Goal: Task Accomplishment & Management: Use online tool/utility

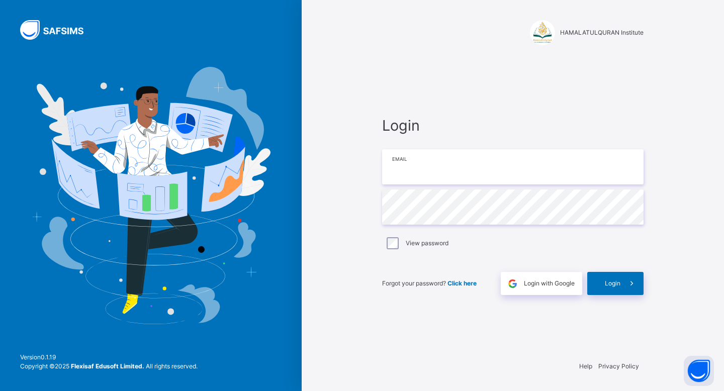
click at [410, 163] on input "email" at bounding box center [513, 166] width 262 height 35
type input "**********"
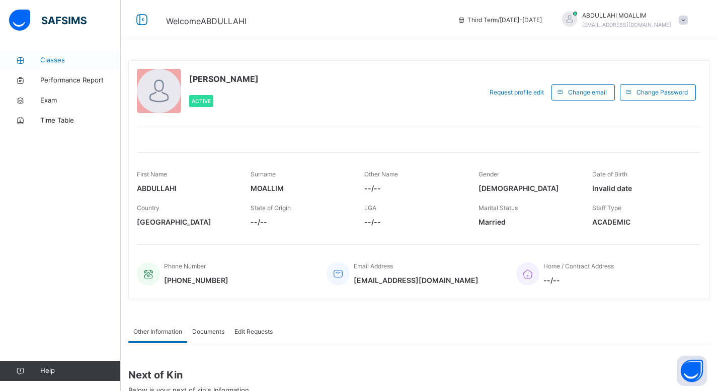
click at [46, 61] on span "Classes" at bounding box center [80, 60] width 80 height 10
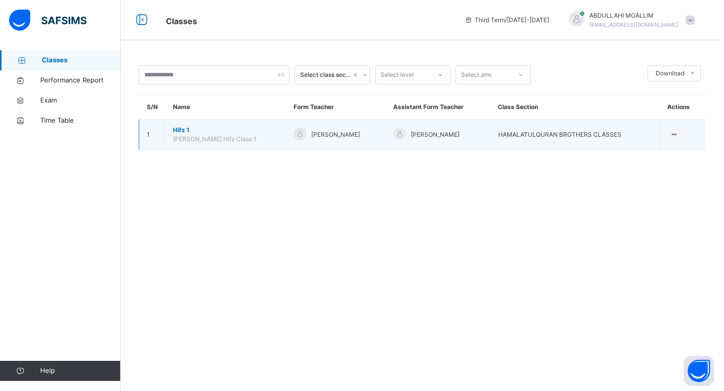
click at [237, 137] on span "[PERSON_NAME] Hifz Class 1" at bounding box center [214, 139] width 83 height 8
click at [185, 136] on span "[PERSON_NAME] Hifz Class 1" at bounding box center [214, 139] width 83 height 8
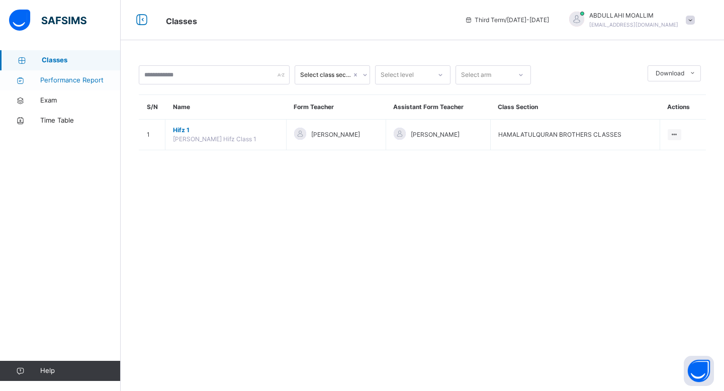
click at [74, 75] on span "Performance Report" at bounding box center [80, 80] width 80 height 10
select select "****"
select select "*"
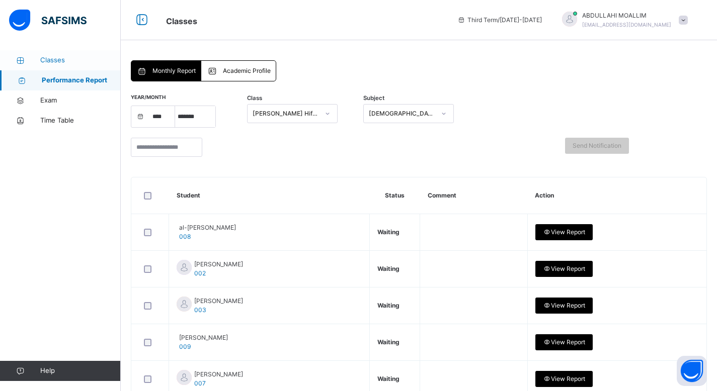
click at [47, 59] on span "Classes" at bounding box center [80, 60] width 80 height 10
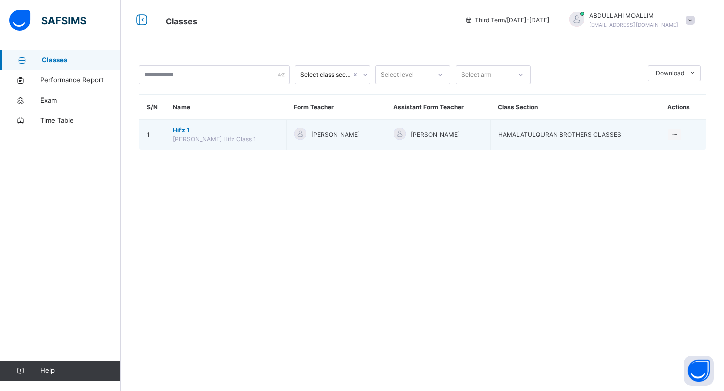
click at [195, 133] on span "Hifz 1" at bounding box center [226, 130] width 106 height 9
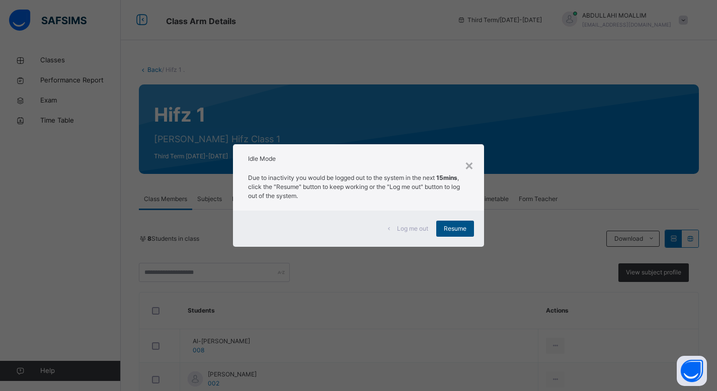
click at [466, 228] on span "Resume" at bounding box center [455, 228] width 23 height 9
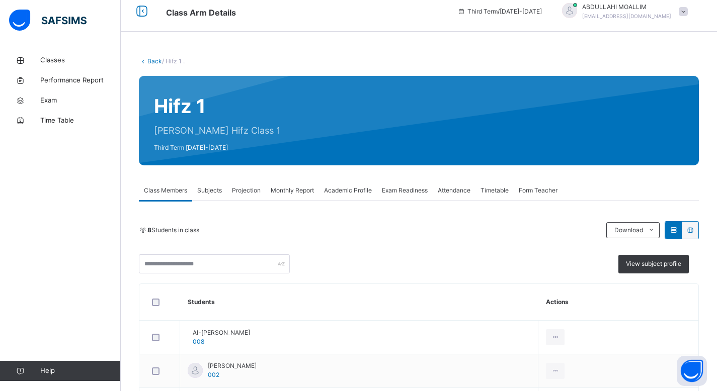
scroll to position [7, 0]
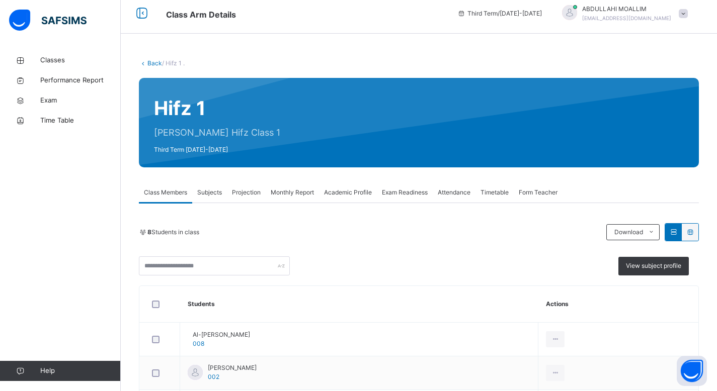
click at [452, 191] on span "Attendance" at bounding box center [454, 192] width 33 height 9
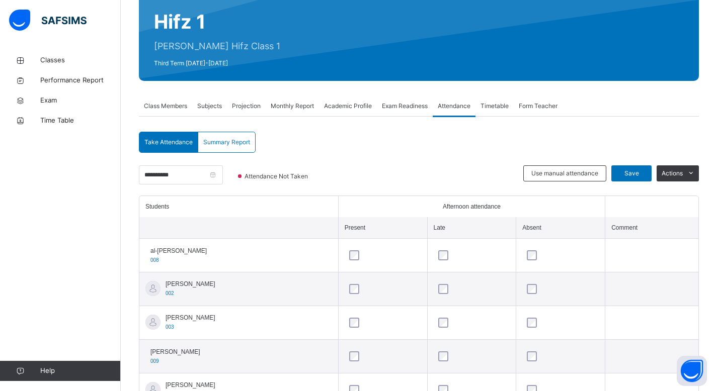
scroll to position [238, 0]
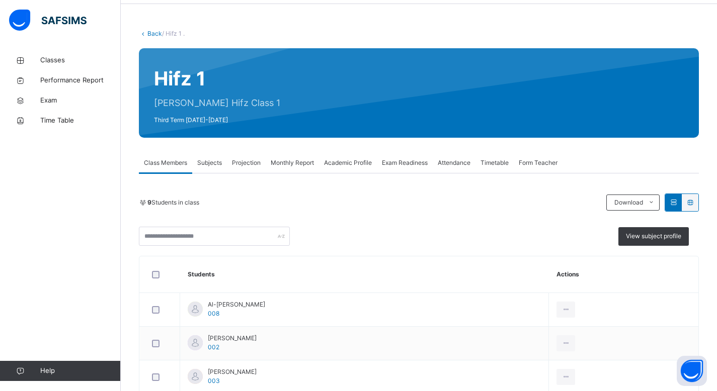
scroll to position [37, 0]
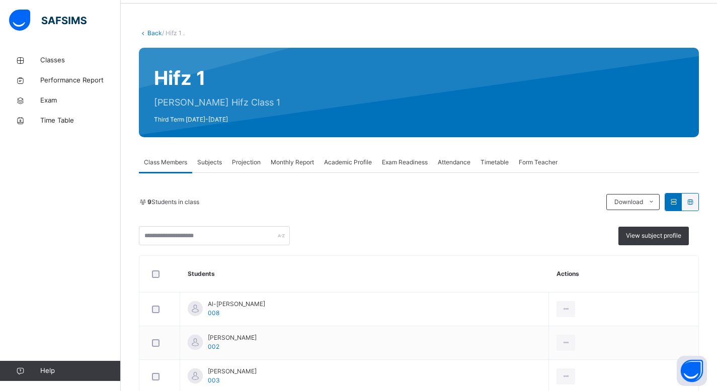
click at [209, 155] on div "Subjects" at bounding box center [209, 162] width 35 height 20
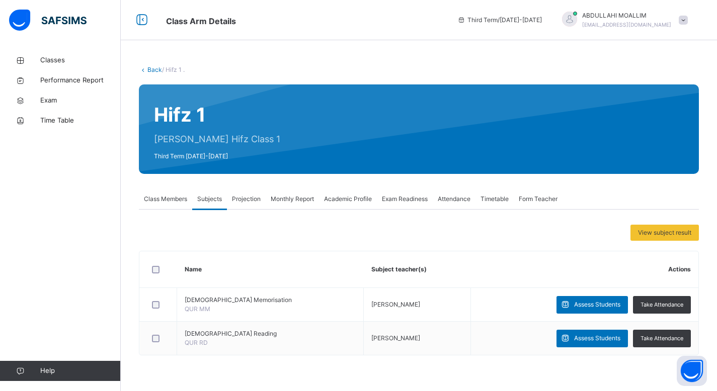
scroll to position [0, 0]
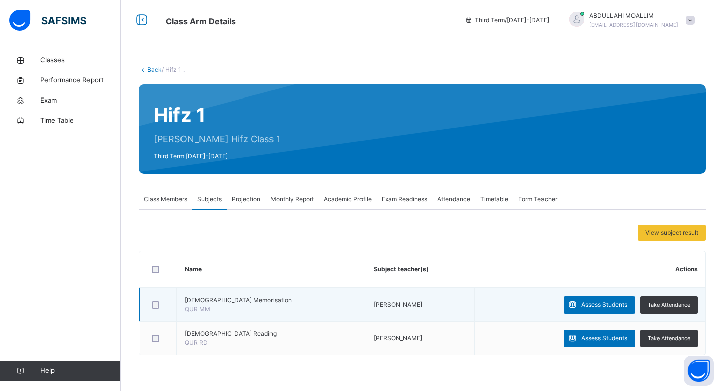
click at [231, 317] on td "[DEMOGRAPHIC_DATA] Memorisation QUR MM" at bounding box center [271, 305] width 189 height 34
click at [614, 301] on span "Assess Students" at bounding box center [604, 304] width 46 height 9
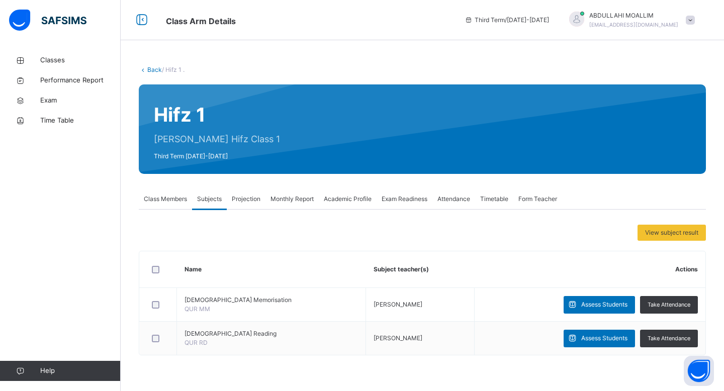
click at [157, 202] on span "Class Members" at bounding box center [165, 199] width 43 height 9
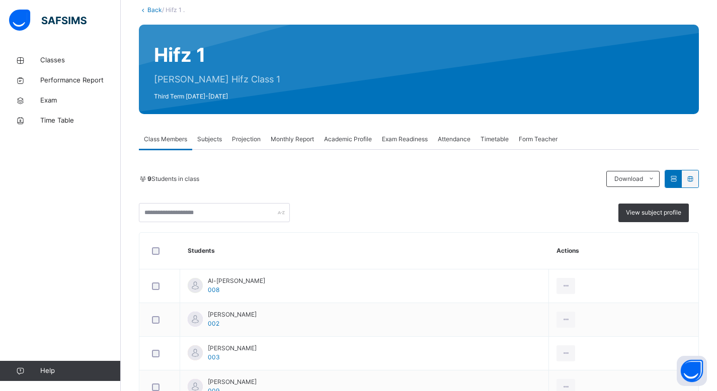
scroll to position [113, 0]
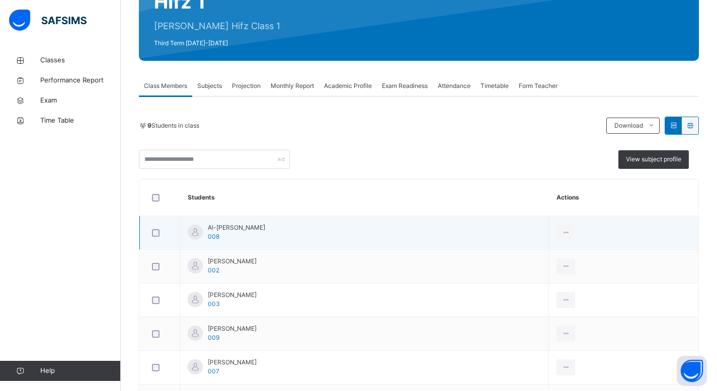
click at [239, 226] on span "Al-[PERSON_NAME]" at bounding box center [236, 227] width 57 height 9
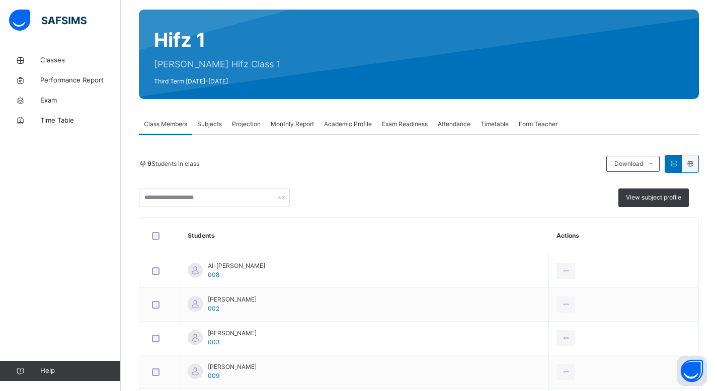
scroll to position [74, 0]
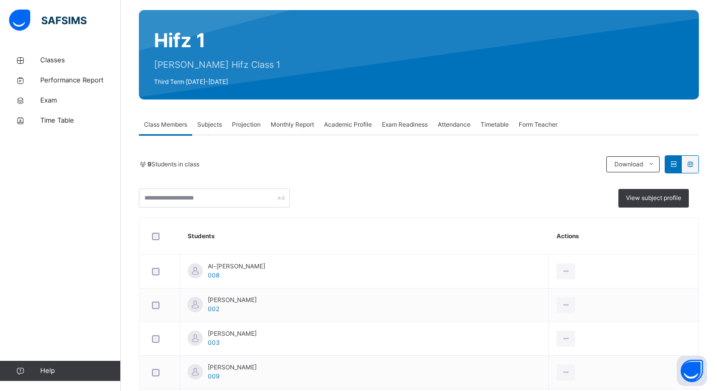
click at [372, 127] on span "Academic Profile" at bounding box center [348, 124] width 48 height 9
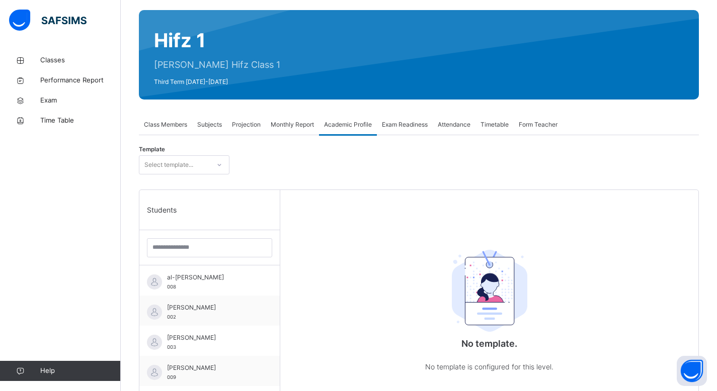
click at [393, 123] on span "Exam Readiness" at bounding box center [405, 124] width 46 height 9
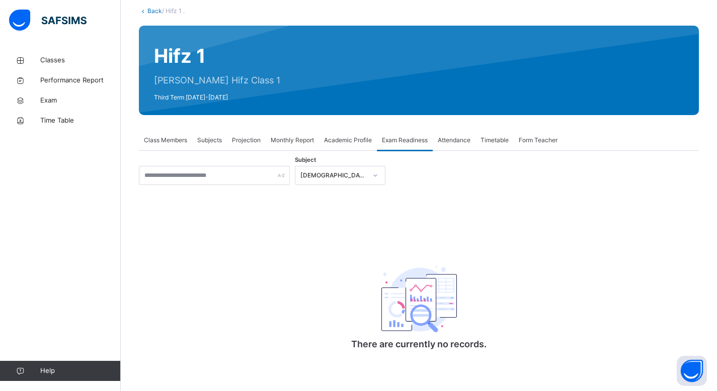
click at [494, 136] on span "Timetable" at bounding box center [494, 140] width 28 height 9
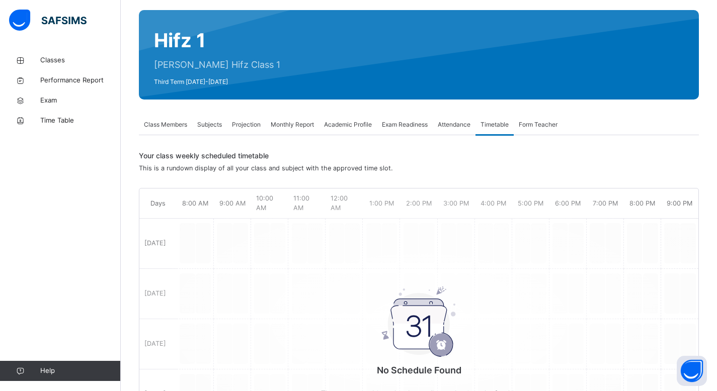
click at [537, 126] on span "Form Teacher" at bounding box center [537, 124] width 39 height 9
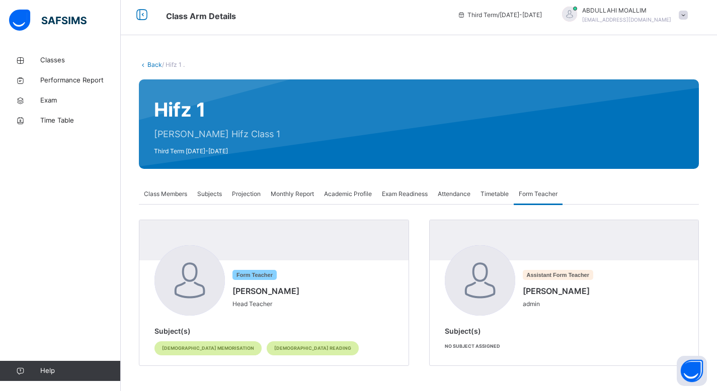
click at [537, 126] on div at bounding box center [489, 124] width 388 height 69
click at [217, 186] on div "Subjects" at bounding box center [209, 194] width 35 height 20
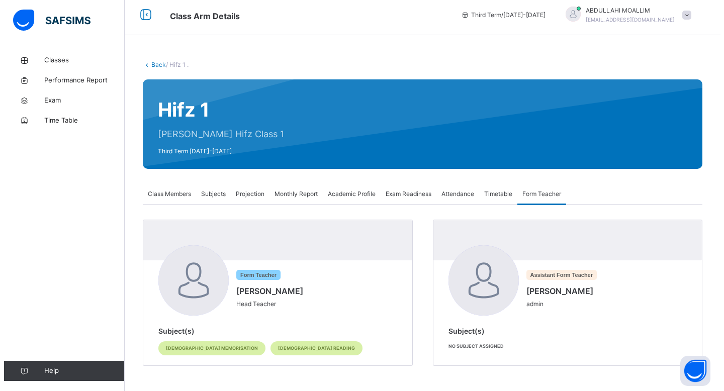
scroll to position [0, 0]
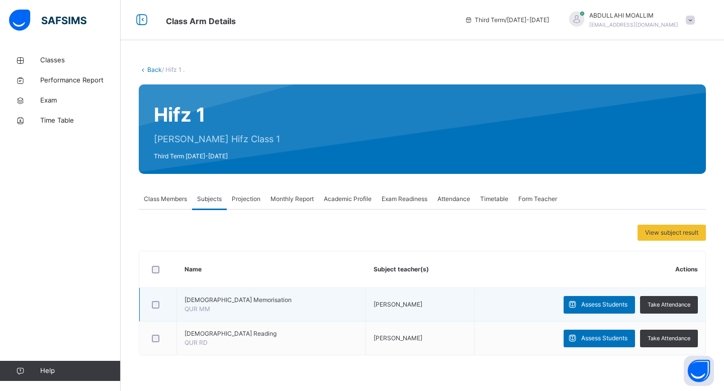
click at [226, 296] on span "[DEMOGRAPHIC_DATA] Memorisation" at bounding box center [271, 300] width 173 height 9
click at [660, 305] on span "Take Attendance" at bounding box center [669, 305] width 43 height 9
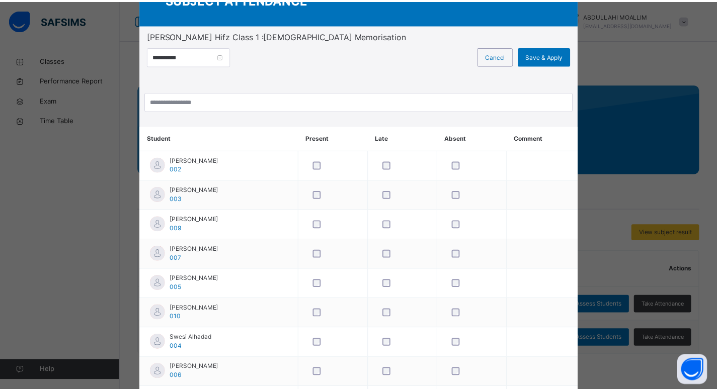
scroll to position [16, 0]
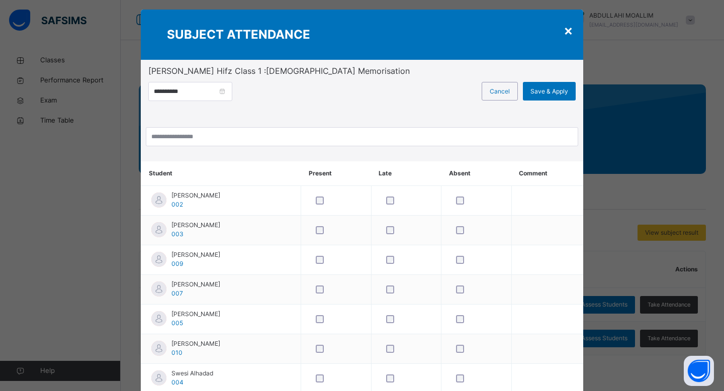
click at [573, 33] on div "SUBJECT ATTENDANCE" at bounding box center [362, 35] width 443 height 50
click at [564, 33] on div "×" at bounding box center [569, 30] width 10 height 21
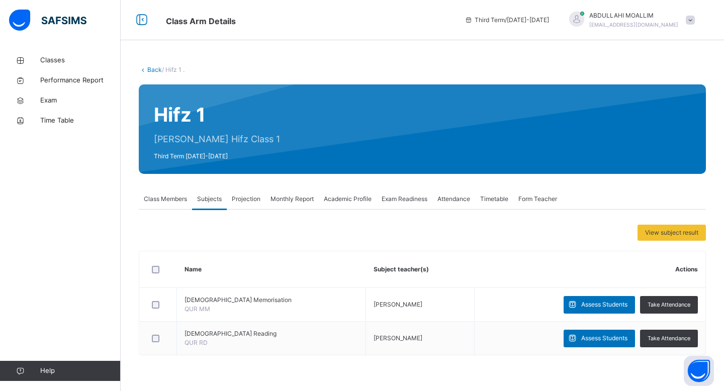
click at [262, 193] on div "Projection" at bounding box center [246, 199] width 39 height 20
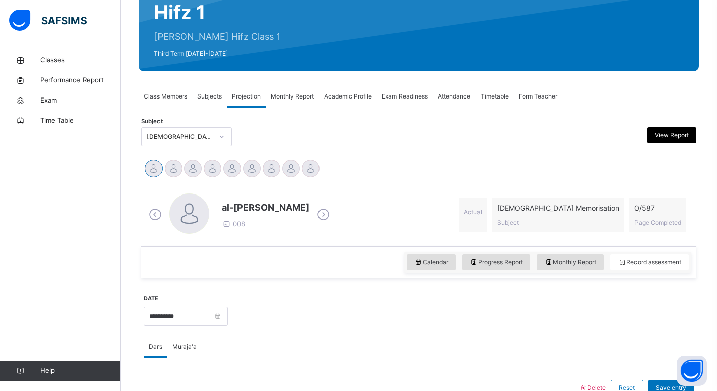
scroll to position [107, 0]
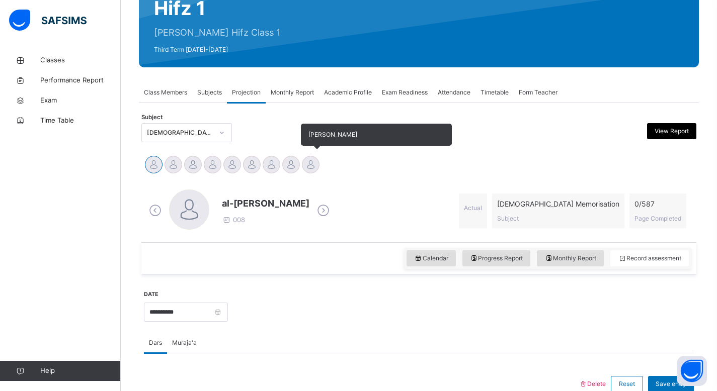
click at [313, 158] on div at bounding box center [311, 165] width 18 height 18
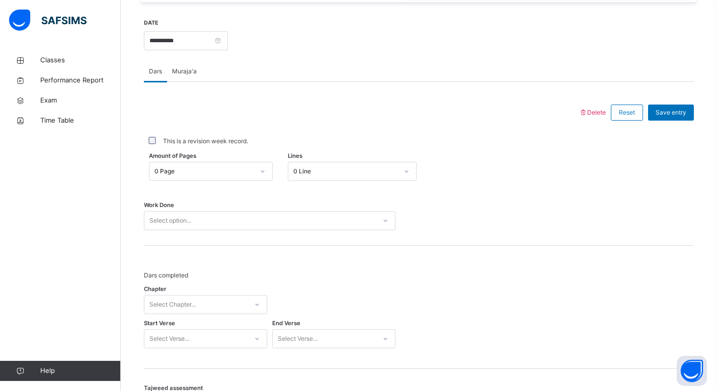
scroll to position [390, 0]
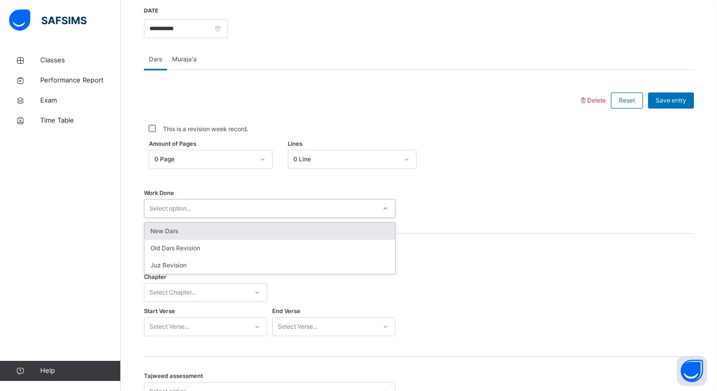
click at [340, 211] on div "Select option..." at bounding box center [259, 209] width 231 height 16
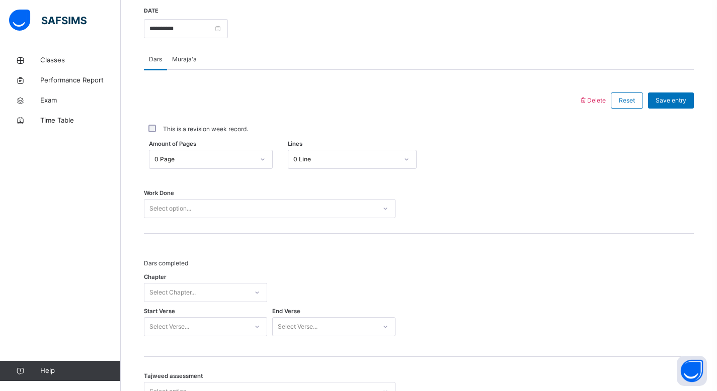
drag, startPoint x: 466, startPoint y: 277, endPoint x: 459, endPoint y: 277, distance: 6.5
click at [466, 277] on div "Dars completed Chapter Select Chapter... Start Verse Select Verse... End Verse …" at bounding box center [419, 300] width 550 height 82
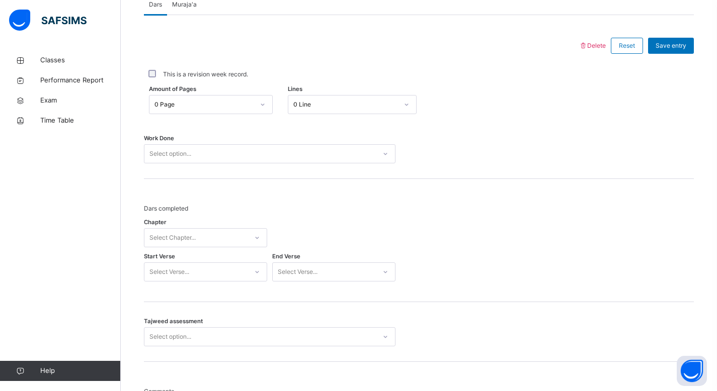
click at [207, 232] on div "Select Chapter..." at bounding box center [195, 238] width 103 height 16
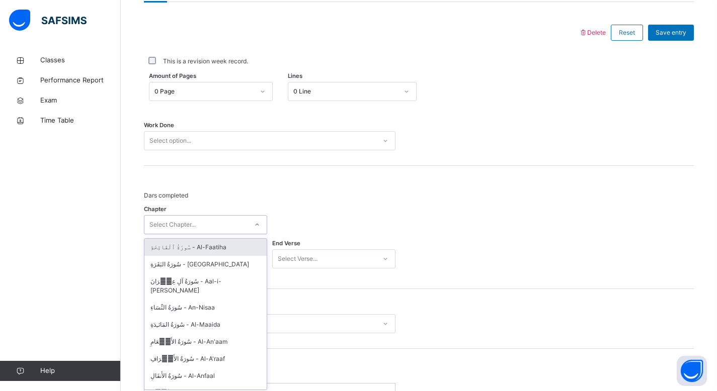
scroll to position [461, 0]
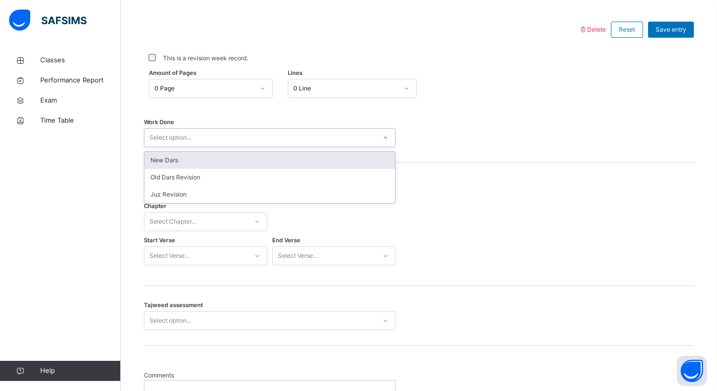
click at [309, 136] on div "Select option..." at bounding box center [259, 138] width 231 height 16
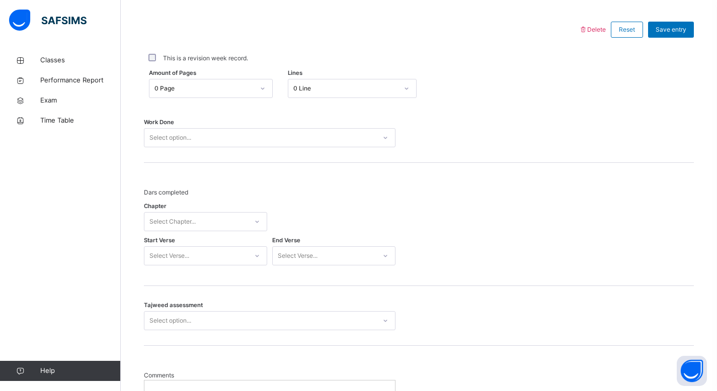
click at [443, 180] on div "Dars completed Chapter Select Chapter... Start Verse Select Verse... End Verse …" at bounding box center [419, 224] width 550 height 123
click at [205, 228] on div "Select Chapter..." at bounding box center [195, 222] width 103 height 16
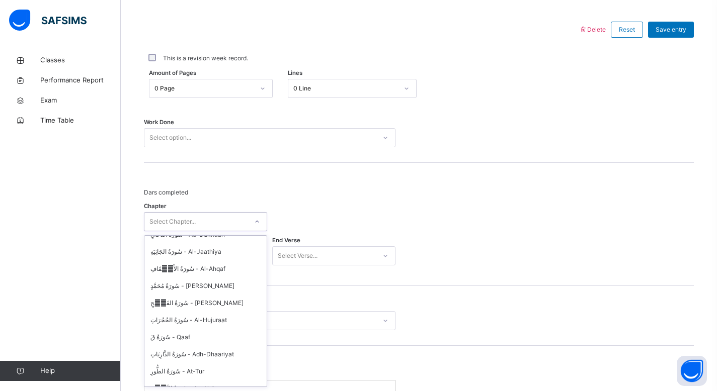
scroll to position [867, 0]
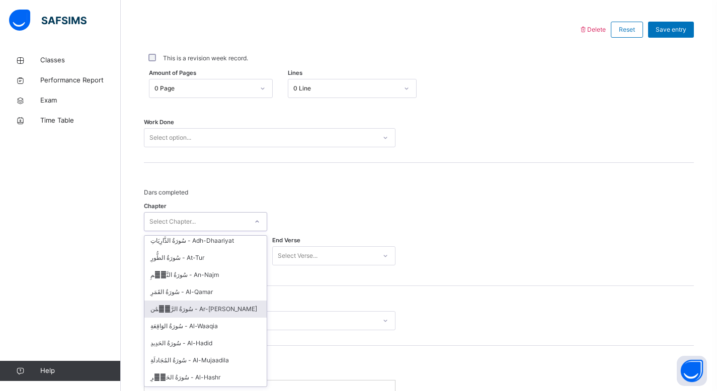
click at [394, 206] on div "Dars completed" at bounding box center [269, 197] width 251 height 19
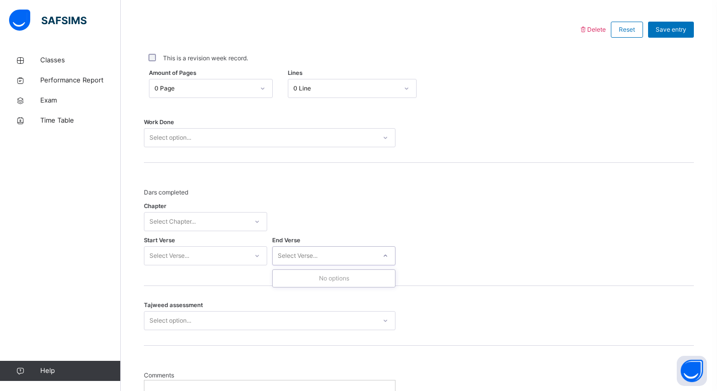
click at [328, 256] on div "Select Verse..." at bounding box center [324, 256] width 103 height 16
click at [242, 254] on div "Select Verse..." at bounding box center [195, 256] width 103 height 16
click at [255, 221] on icon at bounding box center [257, 222] width 6 height 10
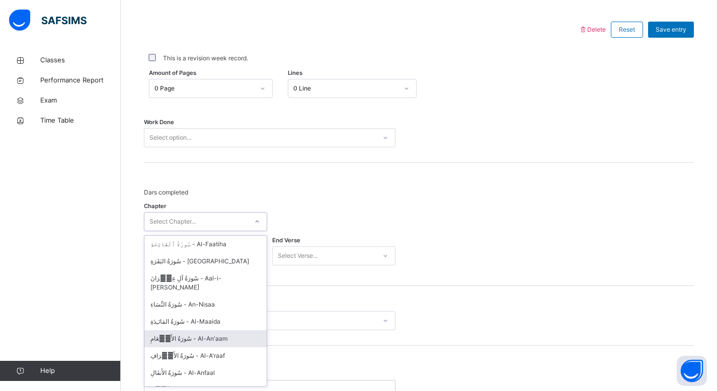
click at [201, 330] on div "سُورَةُ الأَنۡعَامِ - Al-An'aam" at bounding box center [205, 338] width 122 height 17
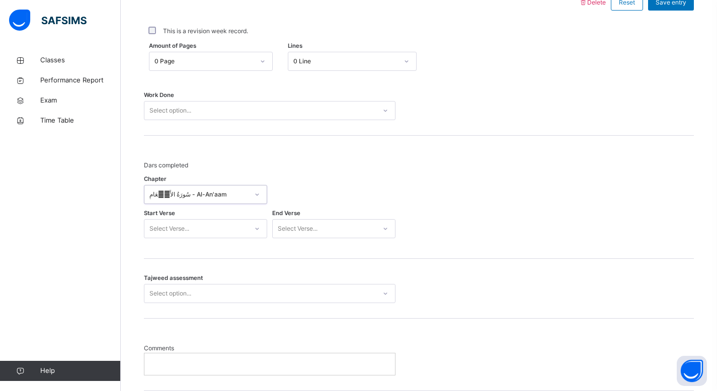
click at [201, 238] on div "Select Verse..." at bounding box center [205, 228] width 123 height 19
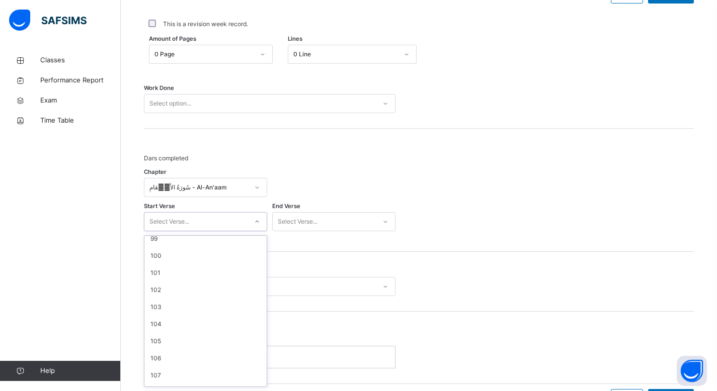
scroll to position [1667, 0]
click at [335, 220] on div "Select Verse..." at bounding box center [324, 222] width 103 height 16
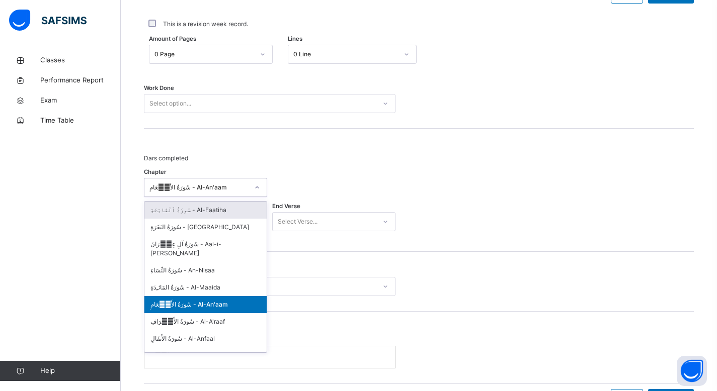
click at [257, 187] on icon at bounding box center [257, 188] width 6 height 10
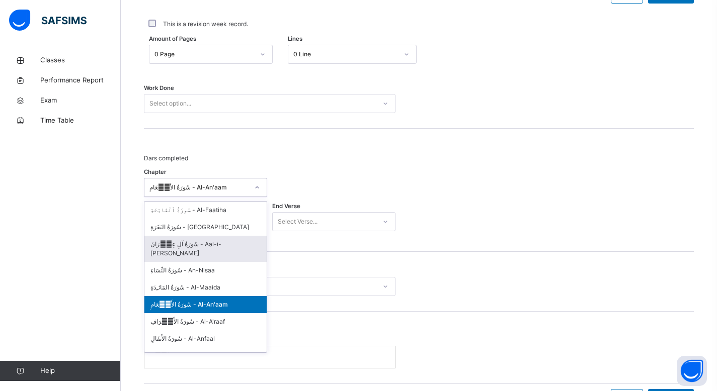
click at [292, 172] on div "Dars completed" at bounding box center [269, 163] width 251 height 19
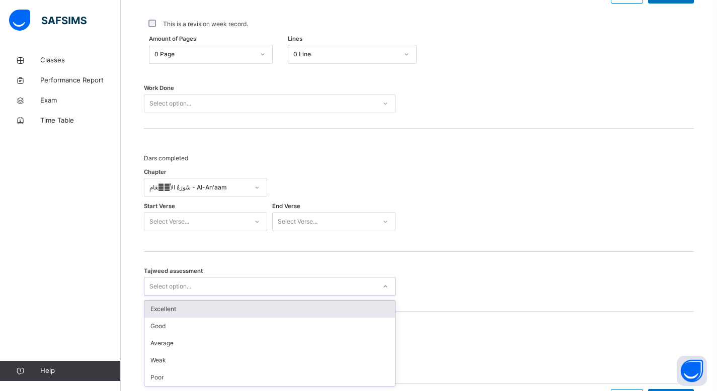
click at [287, 287] on div "Select option..." at bounding box center [259, 287] width 231 height 16
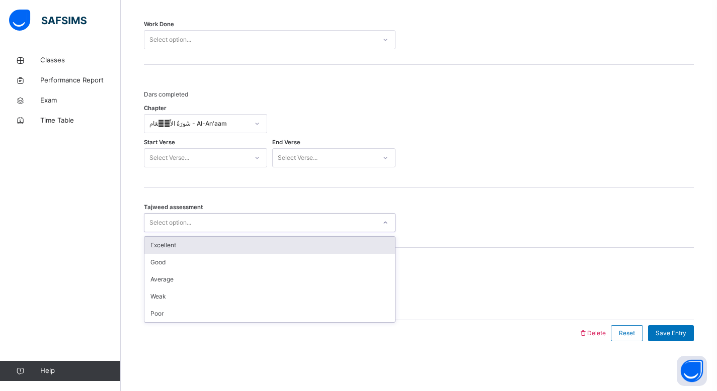
drag, startPoint x: 724, startPoint y: 240, endPoint x: 714, endPoint y: 309, distance: 69.1
click at [542, 299] on div "Comments" at bounding box center [419, 288] width 550 height 31
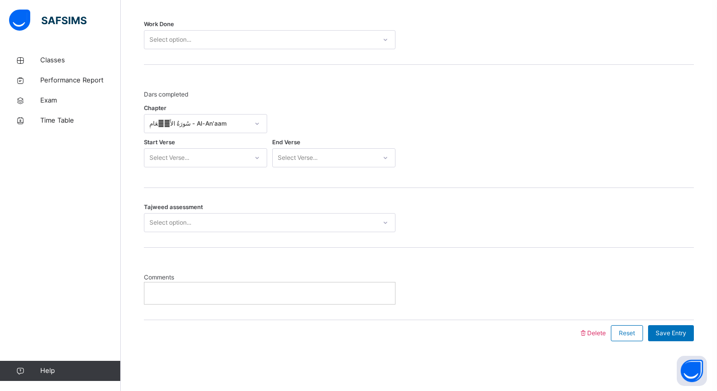
click at [323, 293] on p at bounding box center [269, 293] width 235 height 9
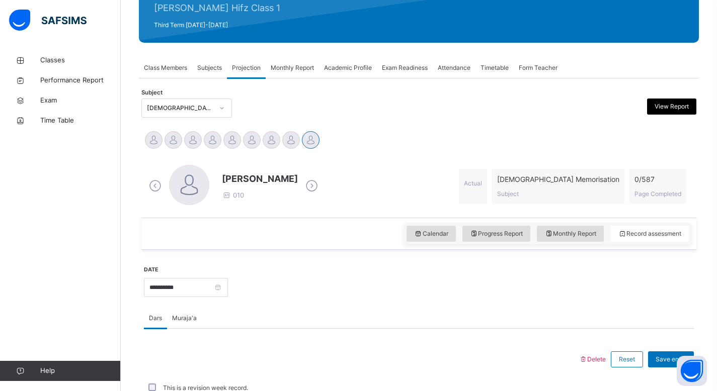
scroll to position [129, 0]
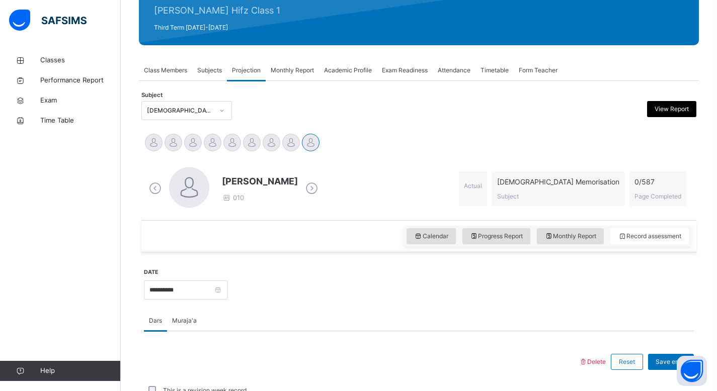
drag, startPoint x: 724, startPoint y: 297, endPoint x: 724, endPoint y: 119, distance: 177.5
click at [716, 119] on html "Class Arm Details Third Term / [DATE]-[DATE] [PERSON_NAME] [EMAIL_ADDRESS][DOMA…" at bounding box center [358, 346] width 717 height 951
click at [191, 321] on span "Muraja'a" at bounding box center [184, 320] width 25 height 9
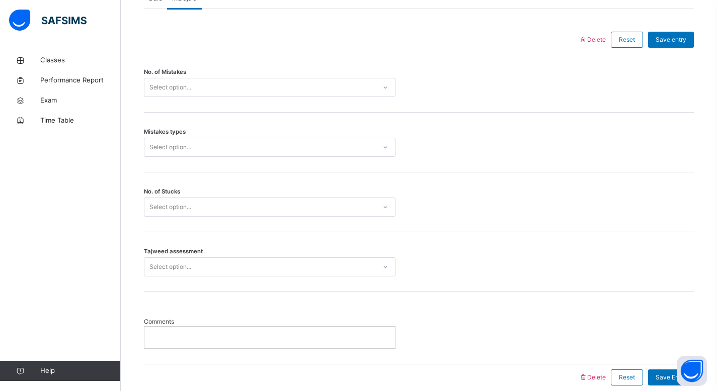
scroll to position [451, 0]
click at [383, 144] on div at bounding box center [385, 148] width 17 height 16
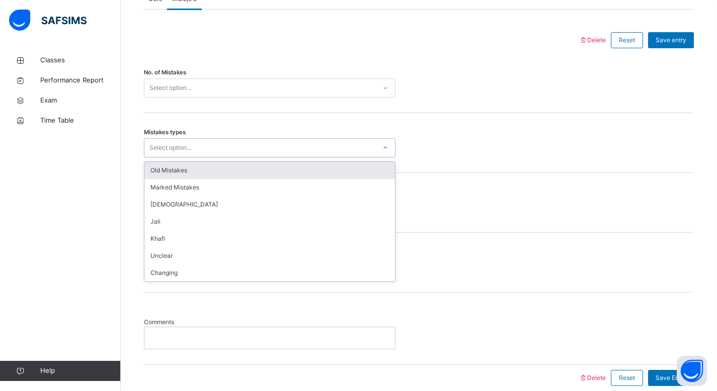
click at [487, 157] on div "Mistakes types option Old Mistakes focused, 1 of 7. 7 results available. Use Up…" at bounding box center [419, 143] width 550 height 60
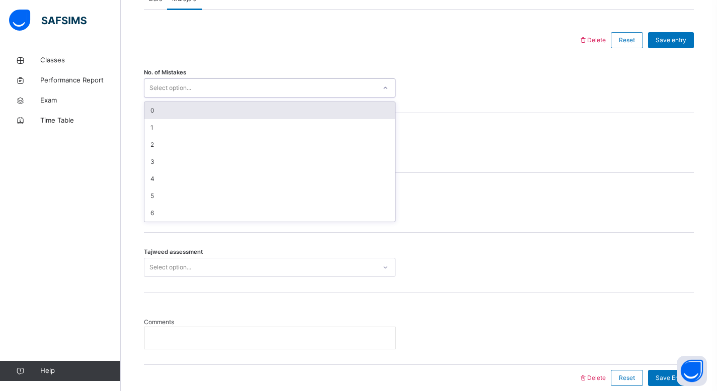
click at [394, 95] on div at bounding box center [385, 88] width 19 height 18
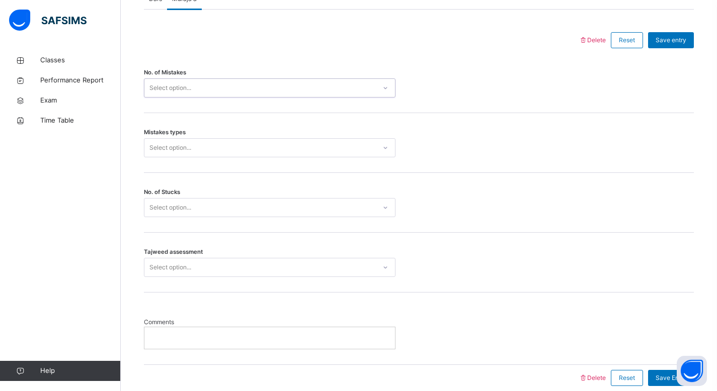
click at [390, 90] on div at bounding box center [385, 88] width 17 height 16
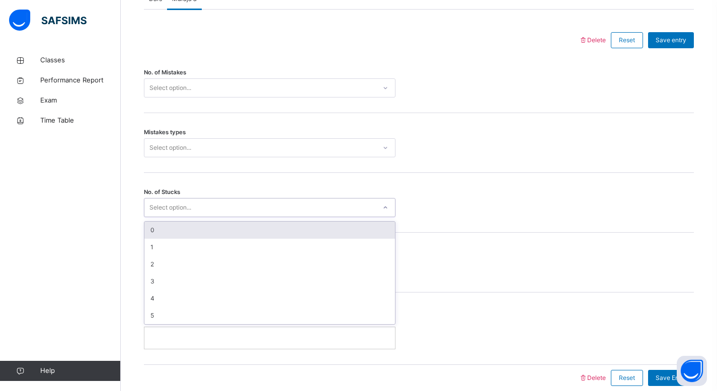
click at [389, 207] on div at bounding box center [385, 208] width 17 height 16
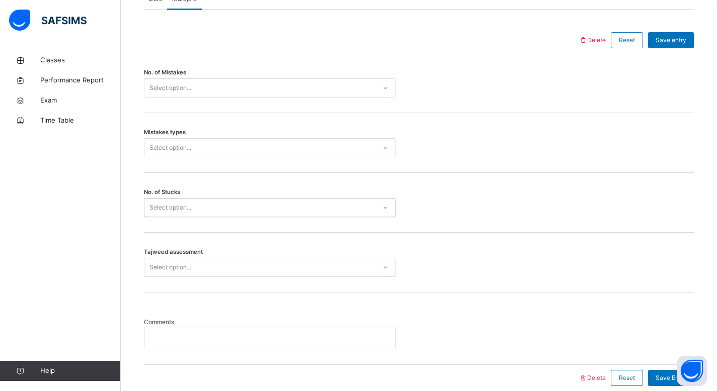
click at [389, 207] on div at bounding box center [385, 208] width 17 height 16
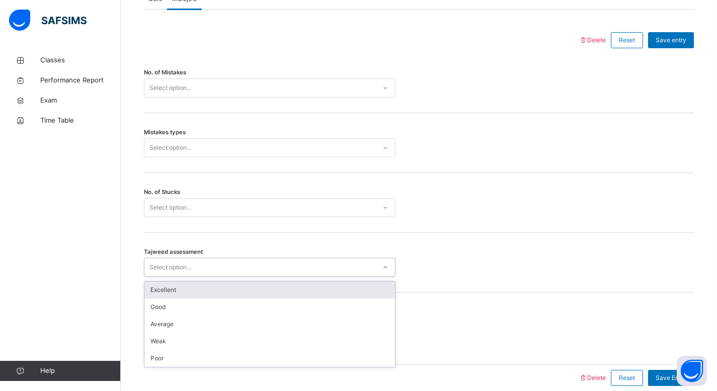
click at [378, 263] on div at bounding box center [385, 267] width 17 height 16
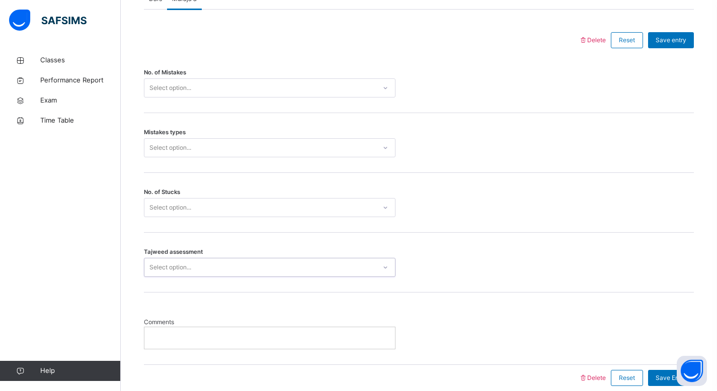
click at [378, 263] on div at bounding box center [385, 267] width 17 height 16
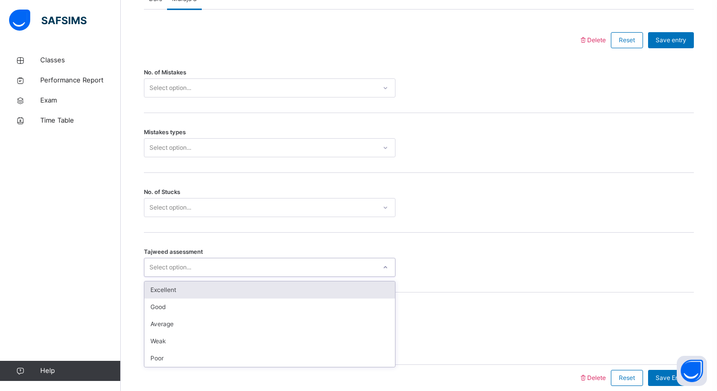
click at [388, 271] on div at bounding box center [385, 267] width 17 height 16
click at [387, 270] on div at bounding box center [385, 267] width 17 height 16
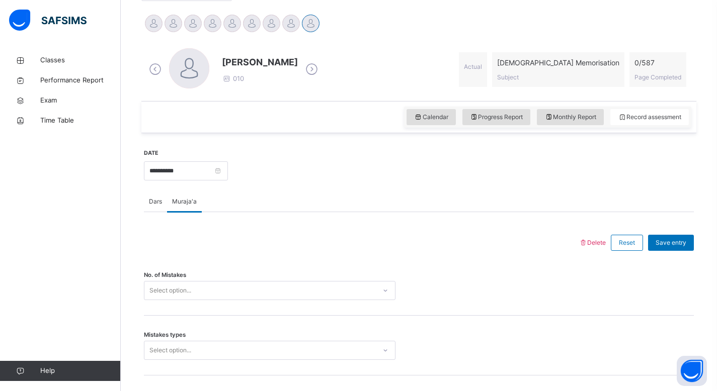
scroll to position [242, 0]
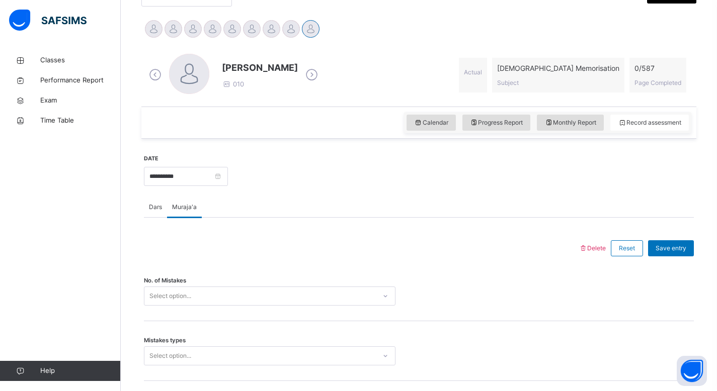
click at [155, 211] on span "Dars" at bounding box center [155, 207] width 13 height 9
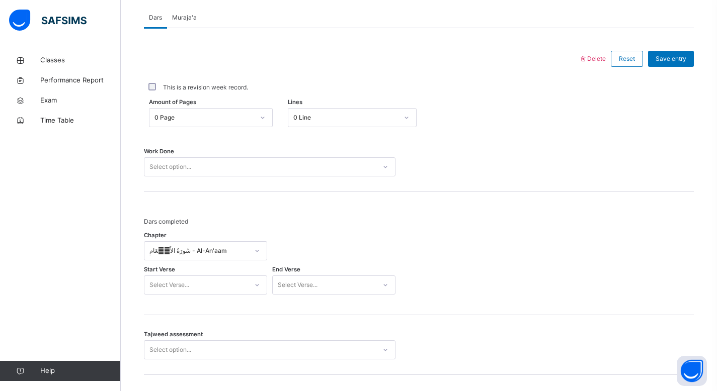
scroll to position [414, 0]
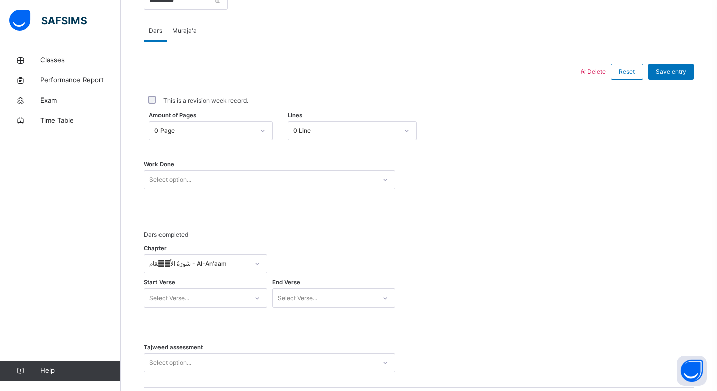
drag, startPoint x: 724, startPoint y: 145, endPoint x: 724, endPoint y: 214, distance: 69.4
click at [716, 216] on html "Class Arm Details Third Term / [DATE]-[DATE] [PERSON_NAME] [EMAIL_ADDRESS][DOMA…" at bounding box center [358, 57] width 717 height 951
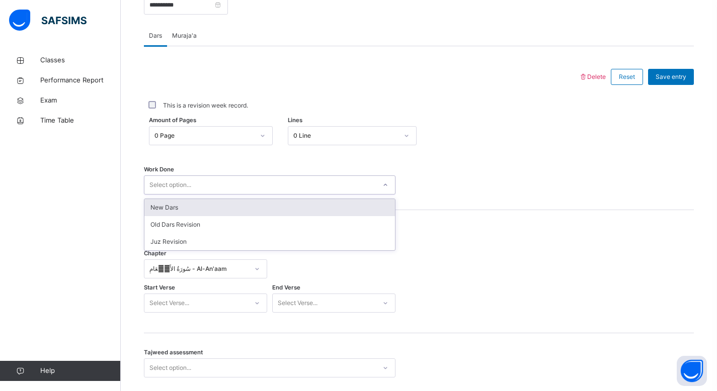
click at [385, 182] on icon at bounding box center [385, 185] width 6 height 10
click at [387, 185] on icon at bounding box center [385, 185] width 6 height 10
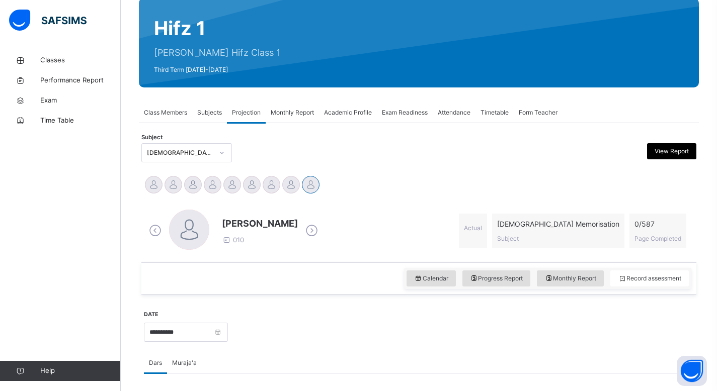
scroll to position [63, 0]
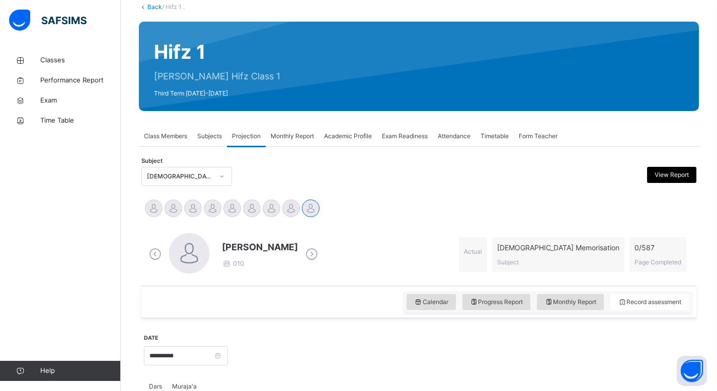
click at [356, 136] on span "Academic Profile" at bounding box center [348, 136] width 48 height 9
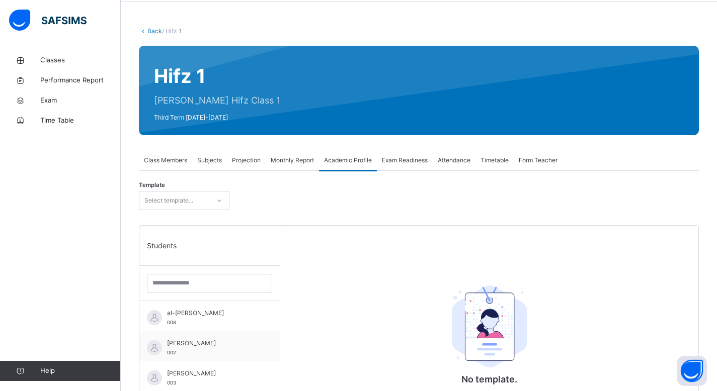
scroll to position [0, 0]
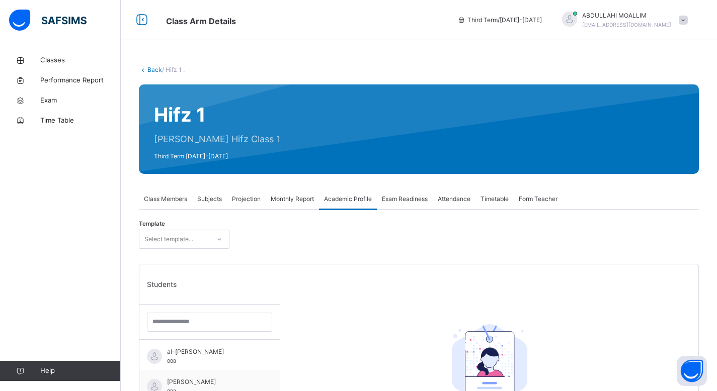
click at [417, 201] on span "Exam Readiness" at bounding box center [405, 199] width 46 height 9
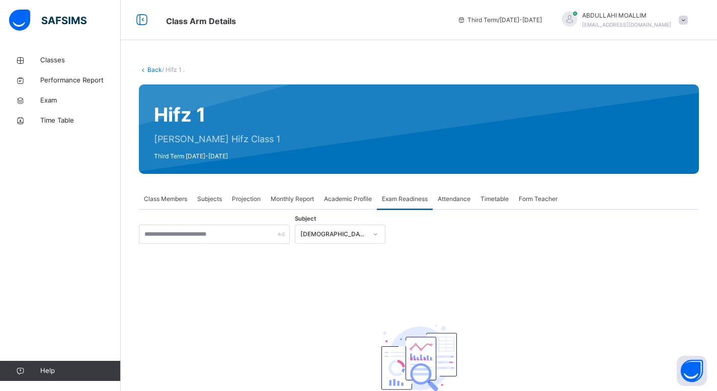
click at [450, 202] on span "Attendance" at bounding box center [454, 199] width 33 height 9
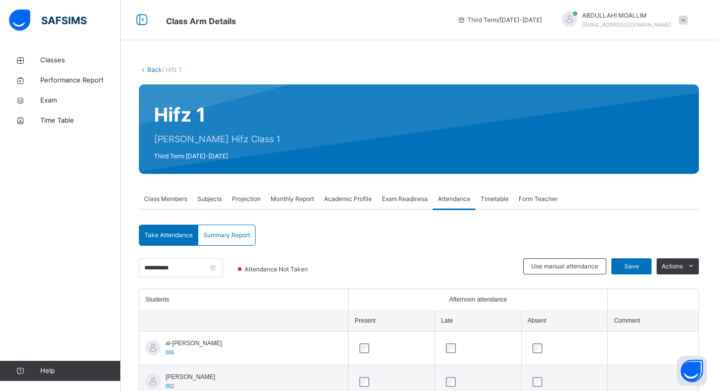
click at [204, 199] on span "Subjects" at bounding box center [209, 199] width 25 height 9
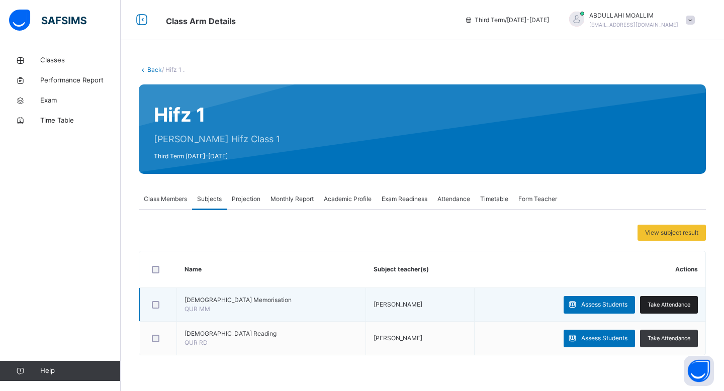
click at [655, 306] on span "Take Attendance" at bounding box center [669, 305] width 43 height 9
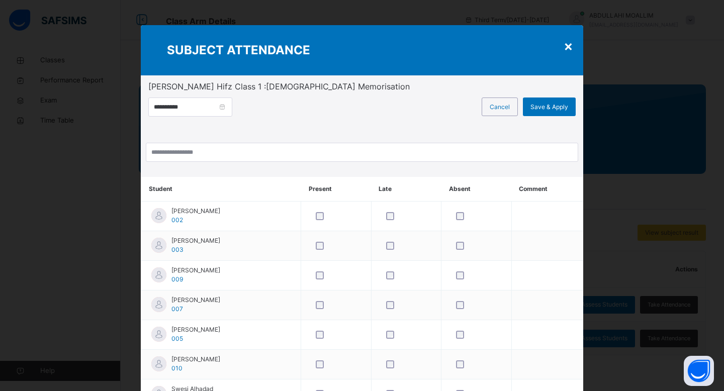
click at [567, 45] on div "×" at bounding box center [569, 45] width 10 height 21
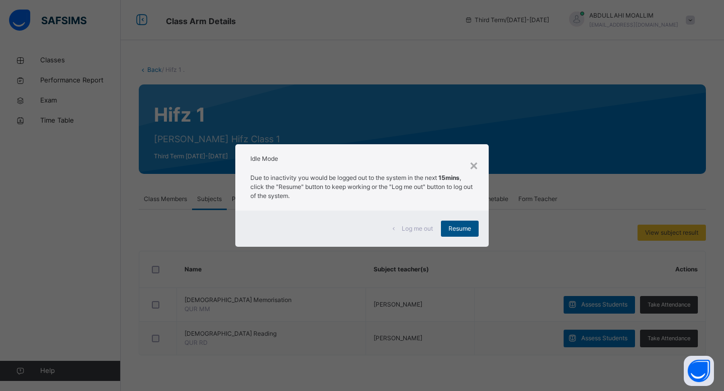
click at [463, 227] on span "Resume" at bounding box center [460, 228] width 23 height 9
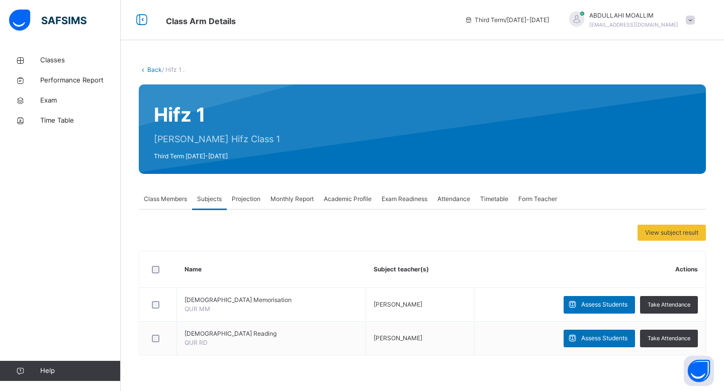
click at [233, 201] on span "Projection" at bounding box center [246, 199] width 29 height 9
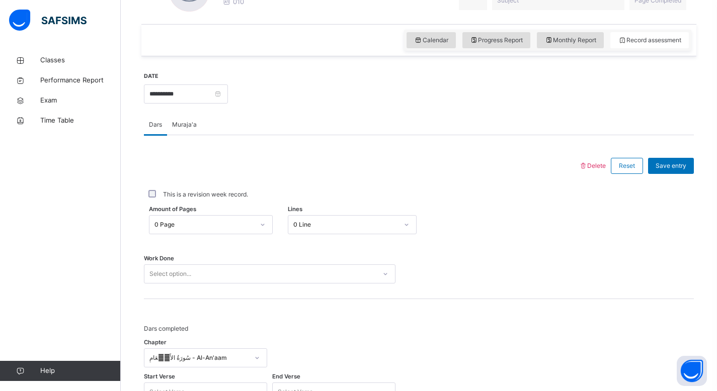
scroll to position [326, 0]
click at [151, 125] on span "Dars" at bounding box center [155, 123] width 13 height 9
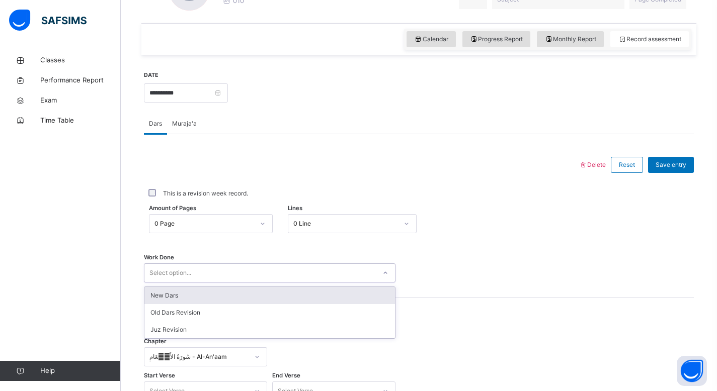
click at [382, 273] on icon at bounding box center [385, 273] width 6 height 10
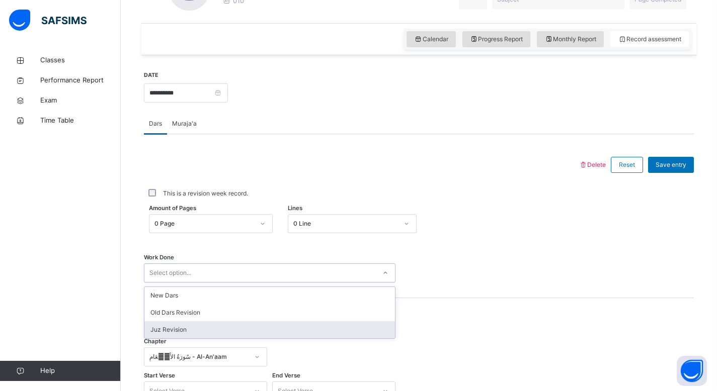
click at [325, 328] on div "Juz Revision" at bounding box center [269, 329] width 250 height 17
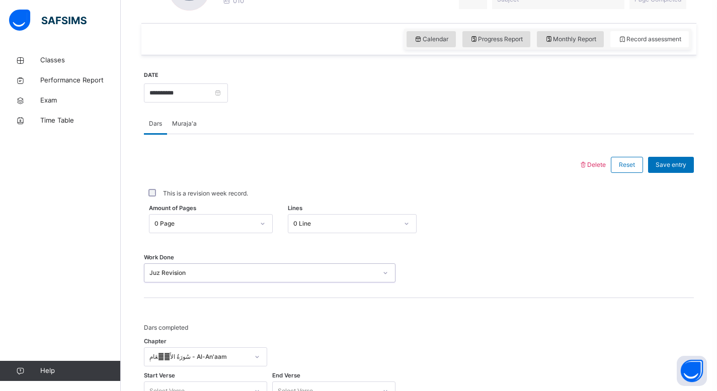
click at [258, 355] on div "سُورَةُ الأَنۡعَامِ - Al-An'aam" at bounding box center [205, 357] width 123 height 19
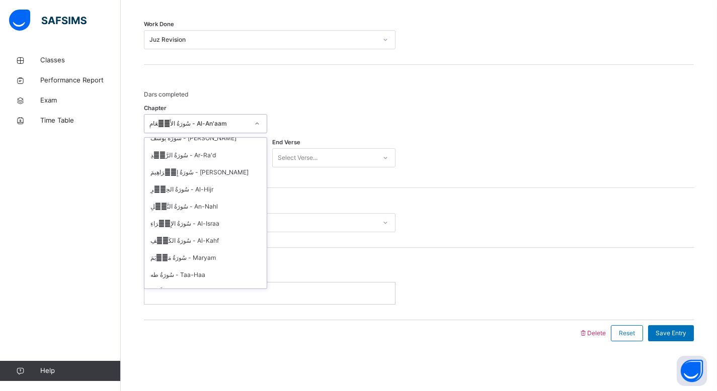
scroll to position [202, 0]
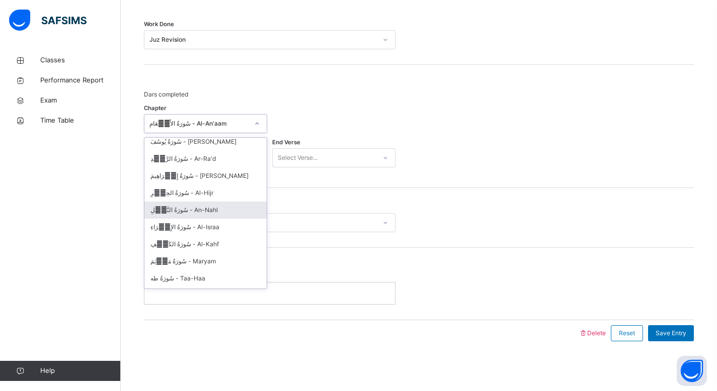
click at [191, 202] on div "سُورَةُ النَّحۡلِ - An-Nahl" at bounding box center [205, 210] width 122 height 17
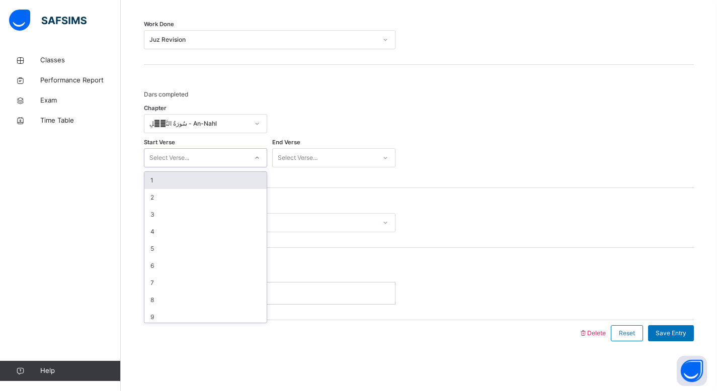
click at [241, 153] on div "Select Verse..." at bounding box center [195, 158] width 103 height 16
click at [236, 176] on div "1" at bounding box center [205, 180] width 122 height 17
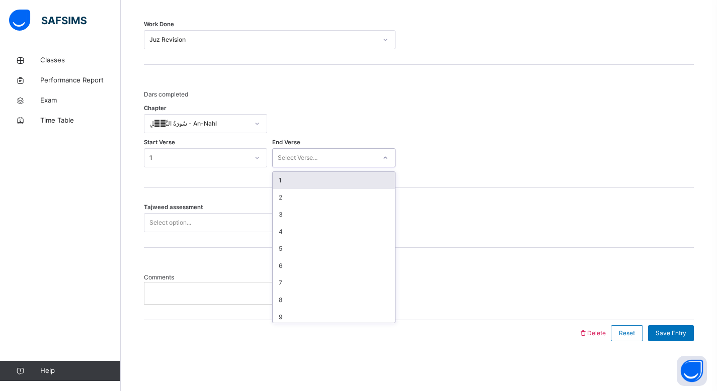
click at [322, 155] on div "Select Verse..." at bounding box center [324, 158] width 103 height 16
click at [395, 130] on div at bounding box center [333, 123] width 123 height 29
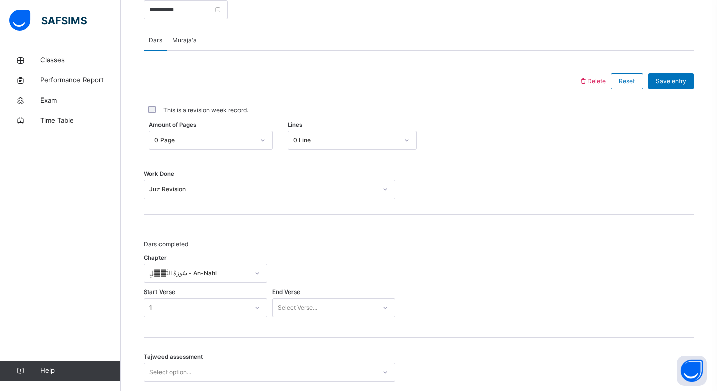
scroll to position [406, 0]
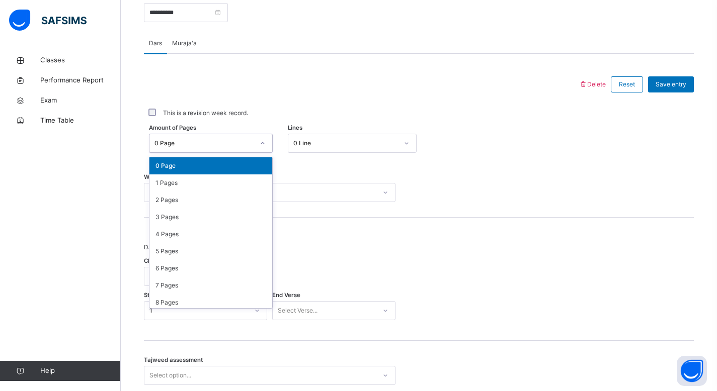
click at [266, 140] on icon at bounding box center [262, 143] width 6 height 10
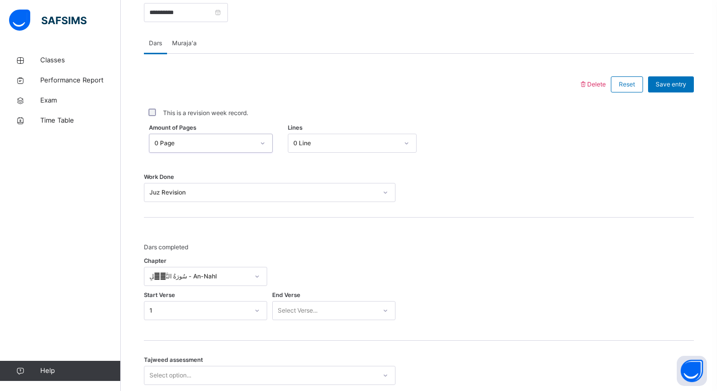
click at [261, 148] on div at bounding box center [262, 143] width 17 height 16
click at [579, 199] on div "Work Done Juz Revision" at bounding box center [419, 192] width 550 height 19
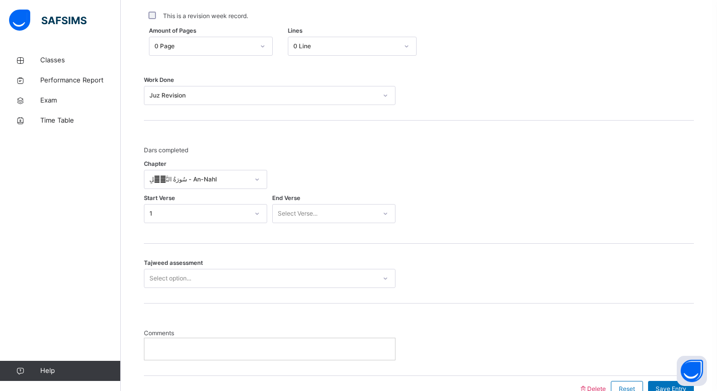
scroll to position [508, 0]
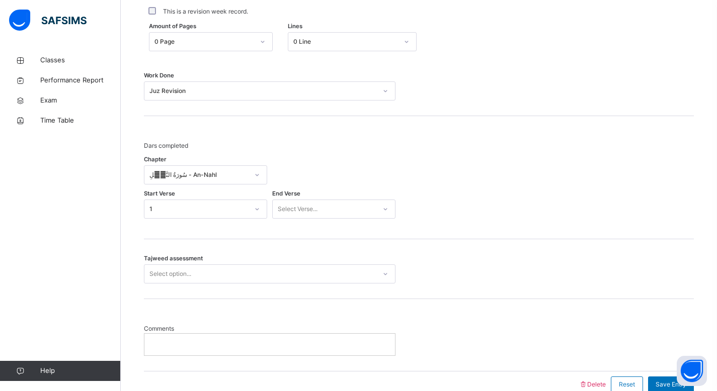
click at [384, 276] on icon at bounding box center [385, 274] width 6 height 10
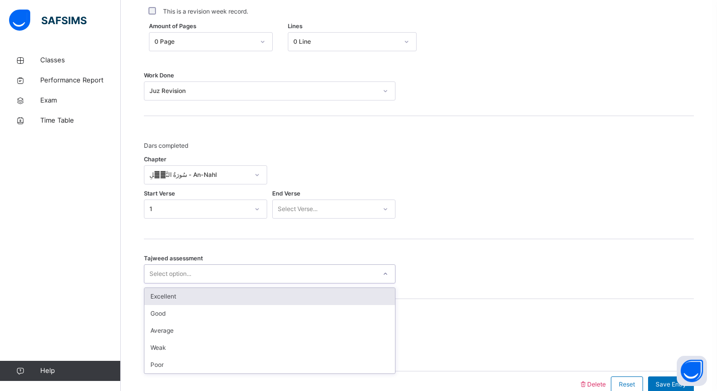
click at [384, 276] on icon at bounding box center [385, 274] width 6 height 10
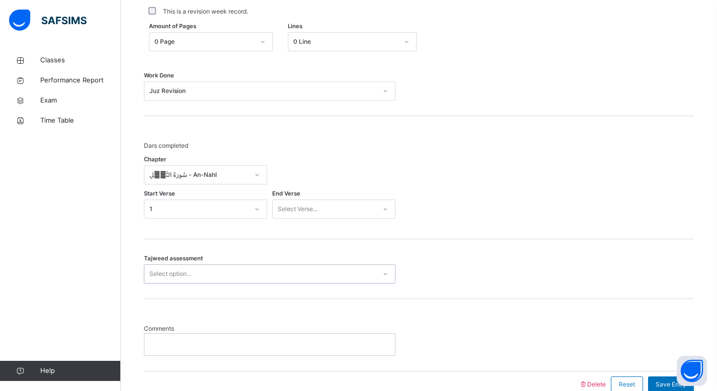
click at [384, 276] on icon at bounding box center [385, 274] width 6 height 10
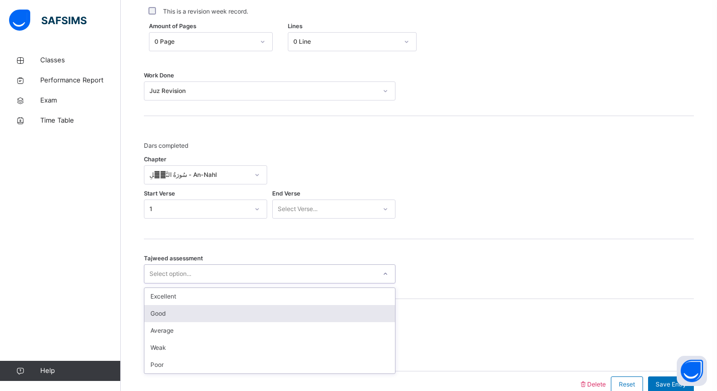
click at [360, 307] on div "Good" at bounding box center [269, 313] width 250 height 17
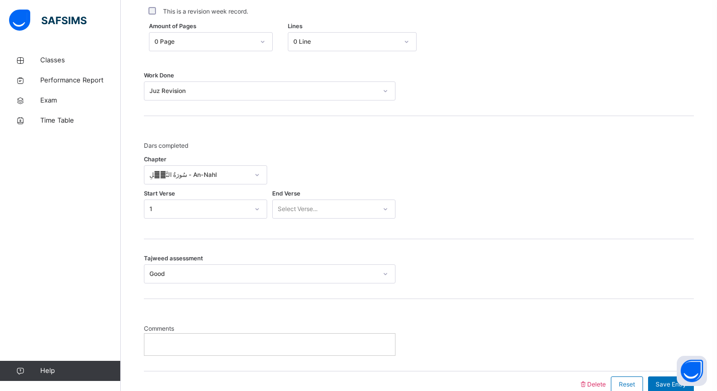
click at [454, 308] on div "Comments" at bounding box center [419, 335] width 550 height 72
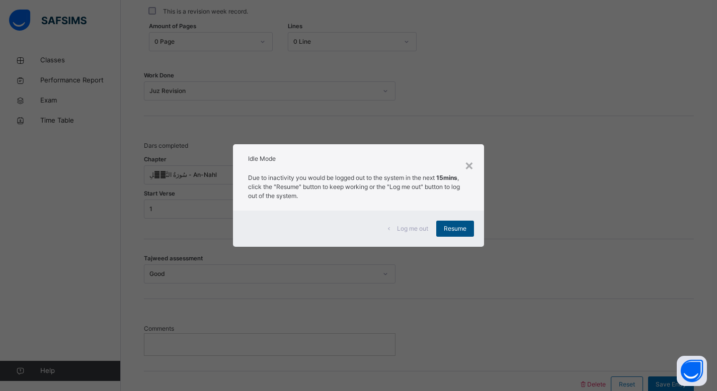
click at [458, 228] on span "Resume" at bounding box center [455, 228] width 23 height 9
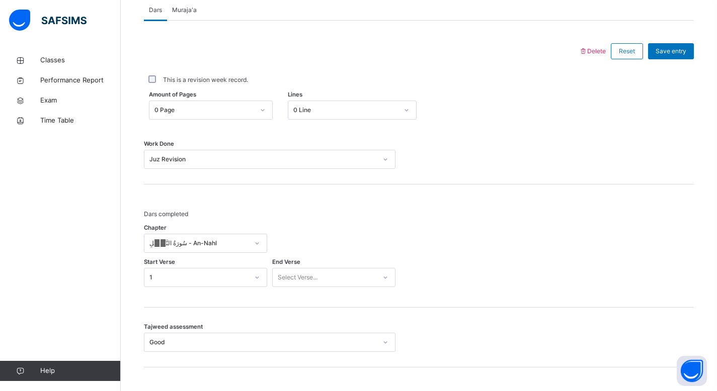
scroll to position [447, 0]
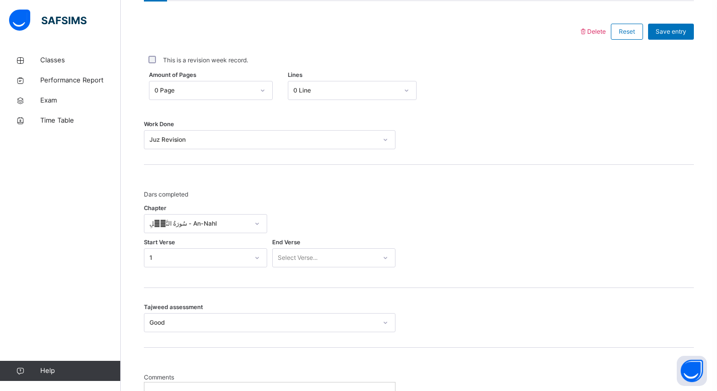
click at [716, 203] on html "Class Arm Details Third Term / [DATE]-[DATE] [PERSON_NAME] [EMAIL_ADDRESS][DOMA…" at bounding box center [358, 16] width 717 height 951
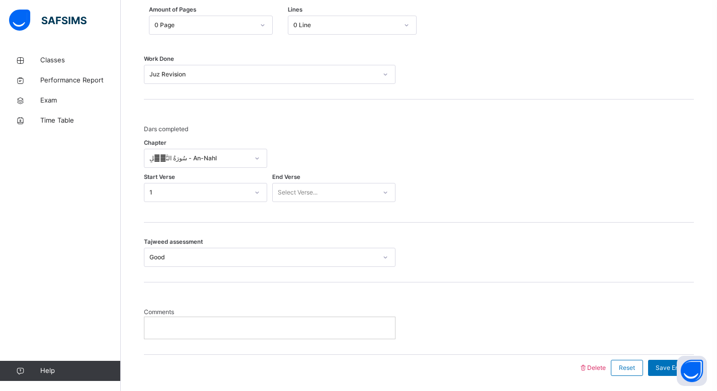
scroll to position [559, 0]
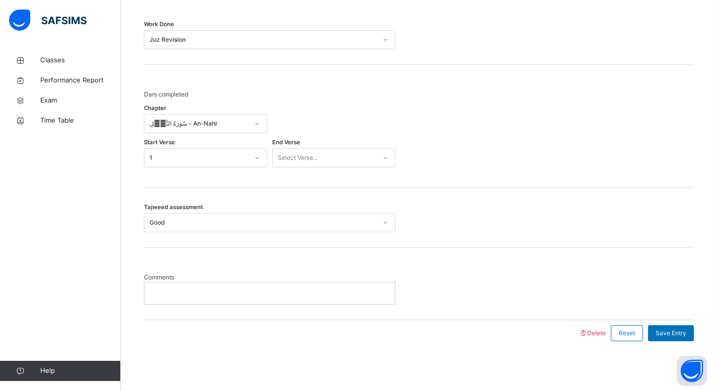
drag, startPoint x: 724, startPoint y: 202, endPoint x: 722, endPoint y: 283, distance: 81.0
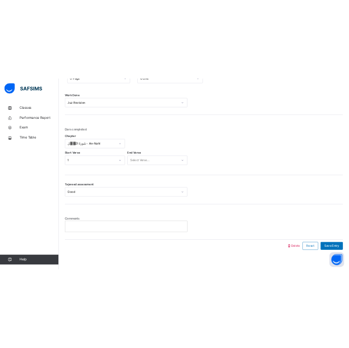
scroll to position [559, 0]
